Goal: Task Accomplishment & Management: Use online tool/utility

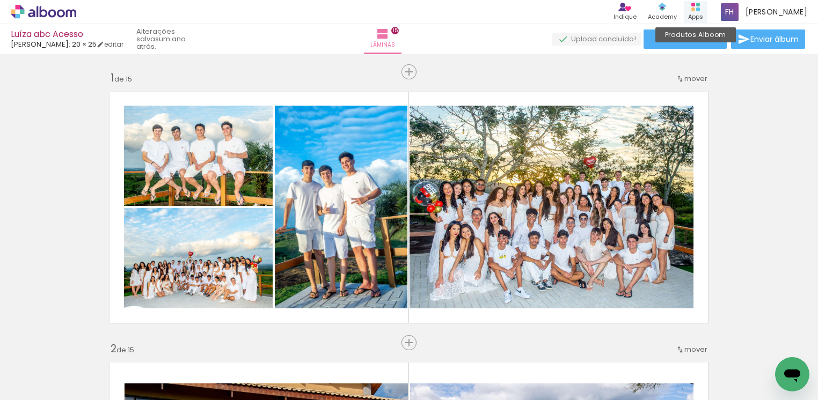
click at [674, 12] on div "Apps" at bounding box center [695, 16] width 15 height 9
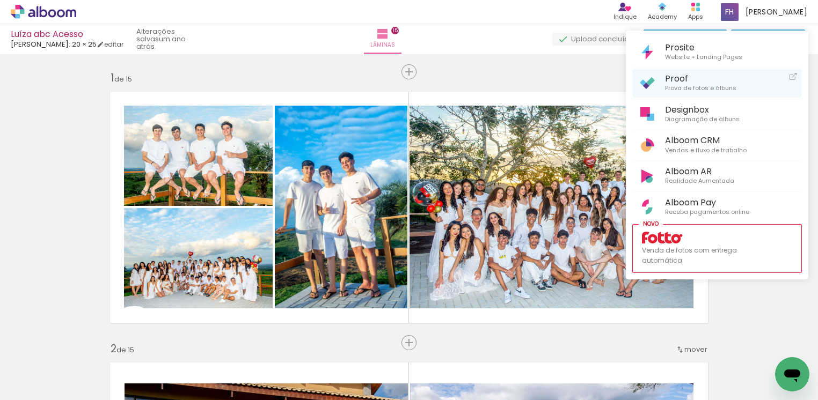
click at [666, 84] on span "Prova de fotos e álbuns" at bounding box center [700, 89] width 71 height 10
